Goal: Task Accomplishment & Management: Manage account settings

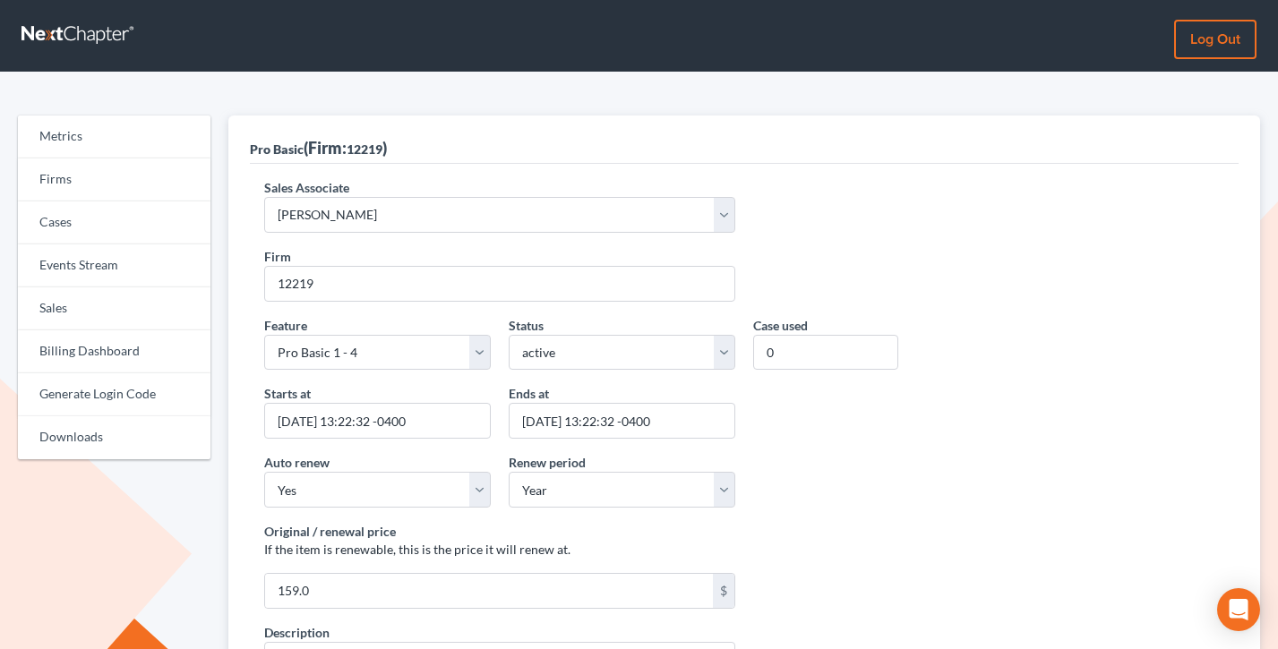
select select "7676"
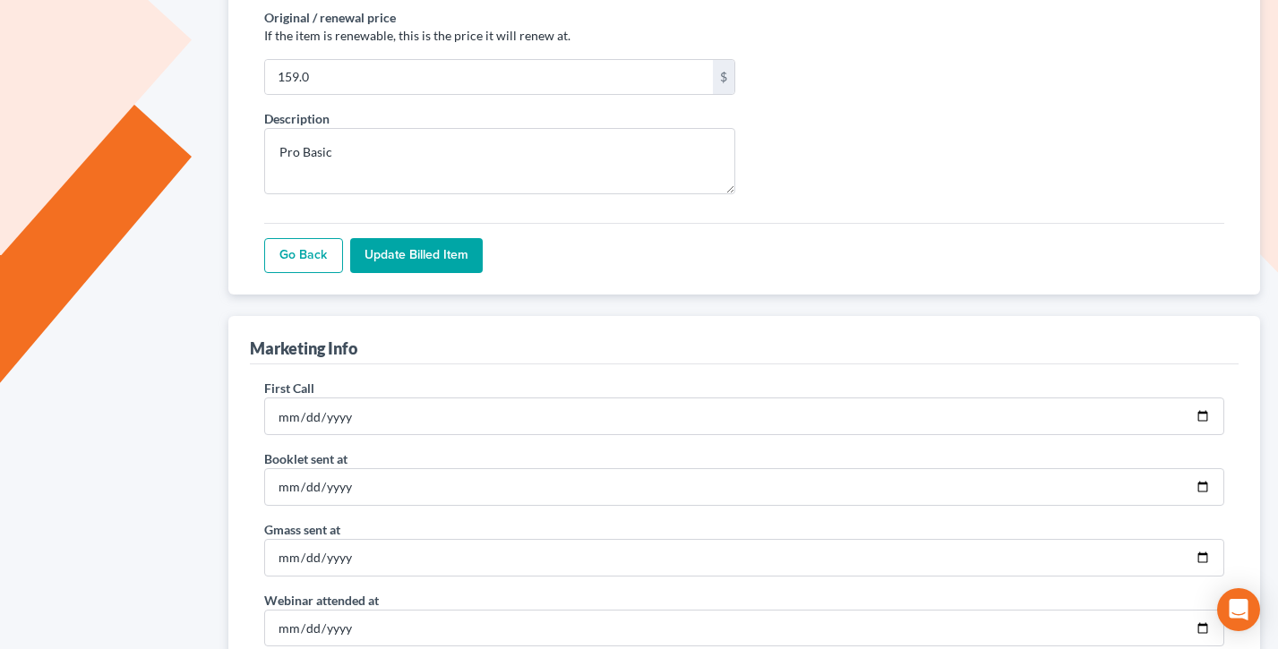
click at [428, 243] on input "Update Billed item" at bounding box center [416, 256] width 133 height 36
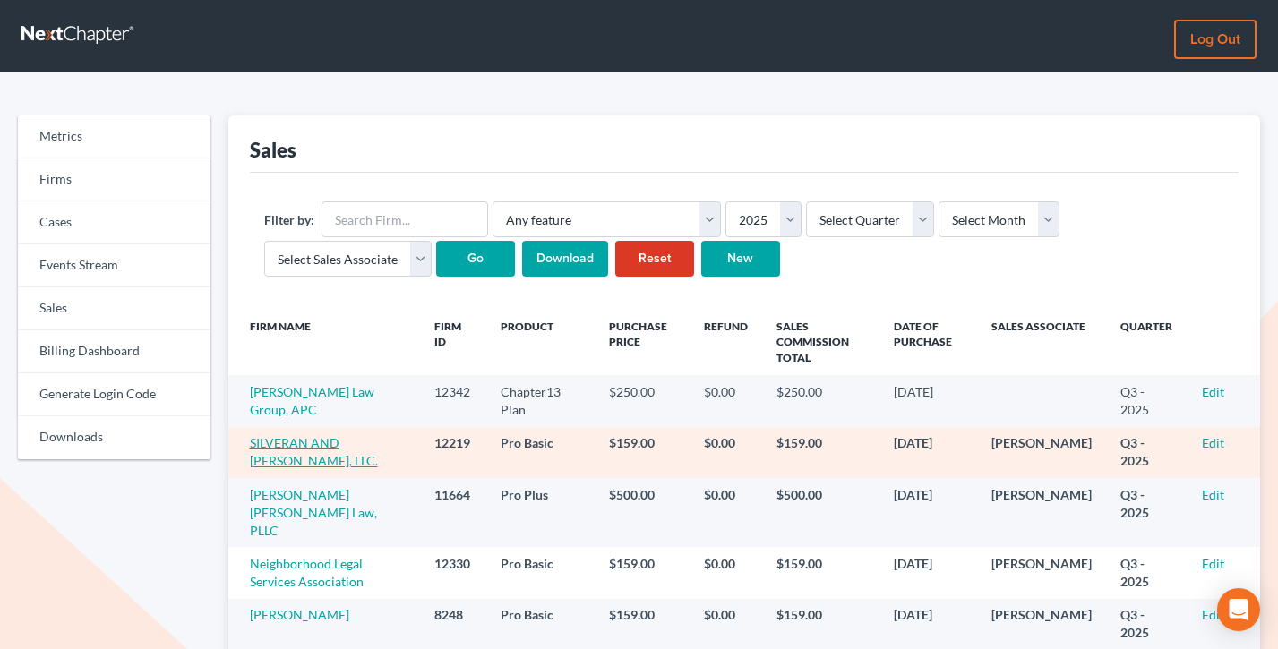
click at [321, 439] on link "SILVERAN AND ROEDEL, LLC." at bounding box center [314, 451] width 128 height 33
